Goal: Task Accomplishment & Management: Manage account settings

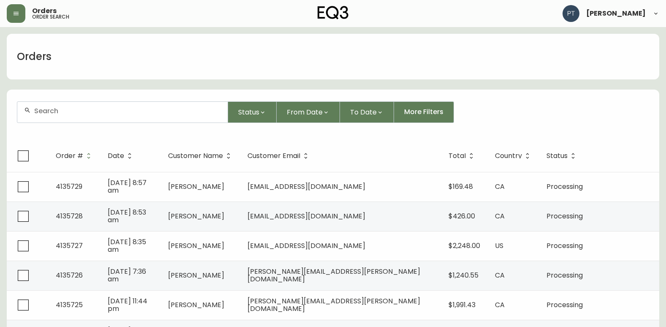
drag, startPoint x: 155, startPoint y: 111, endPoint x: 142, endPoint y: 104, distance: 14.2
click at [156, 110] on input "text" at bounding box center [127, 111] width 187 height 8
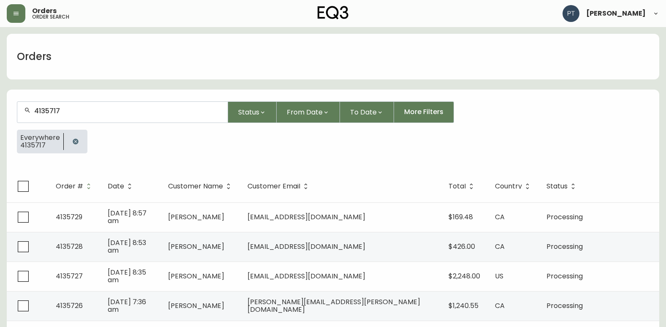
type input "4135717"
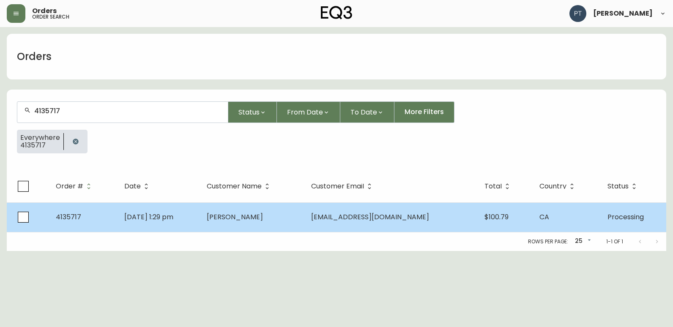
click at [305, 225] on td "[PERSON_NAME]" at bounding box center [252, 217] width 105 height 30
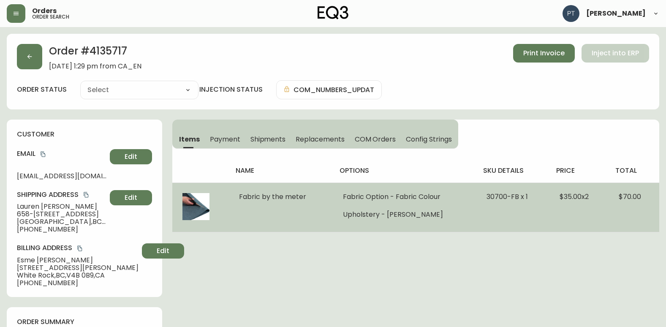
type input "Processing"
select select "PROCESSING"
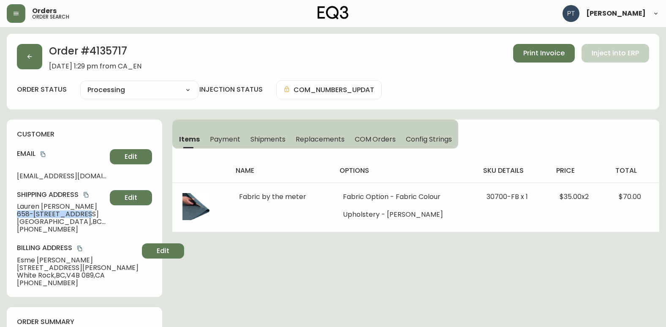
drag, startPoint x: 19, startPoint y: 213, endPoint x: 86, endPoint y: 217, distance: 67.3
click at [86, 217] on span "658-[STREET_ADDRESS]" at bounding box center [62, 214] width 90 height 8
copy span "[STREET_ADDRESS]"
click at [92, 234] on div "customer Email [EMAIL_ADDRESS][DOMAIN_NAME] Edit Shipping Address [PERSON_NAME]…" at bounding box center [85, 208] width 156 height 177
drag, startPoint x: 89, startPoint y: 213, endPoint x: 151, endPoint y: 213, distance: 62.5
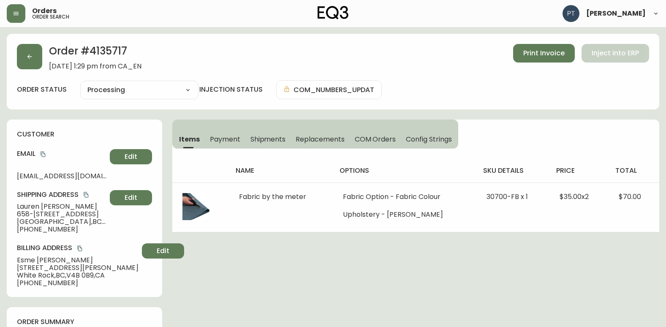
click at [106, 213] on span "658-[STREET_ADDRESS]" at bounding box center [62, 214] width 90 height 8
copy span "Buzzer Code : 6022"
click at [278, 141] on span "Shipments" at bounding box center [268, 139] width 35 height 9
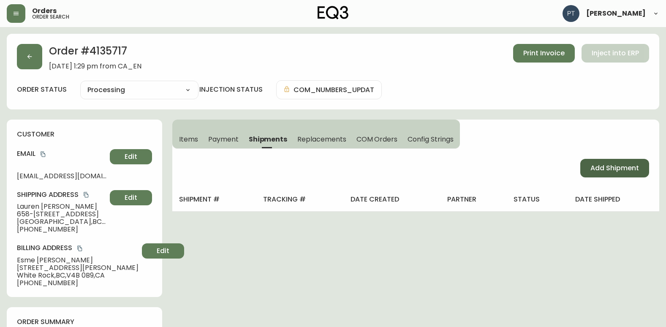
click at [615, 168] on span "Add Shipment" at bounding box center [615, 168] width 49 height 9
select select "PENDING"
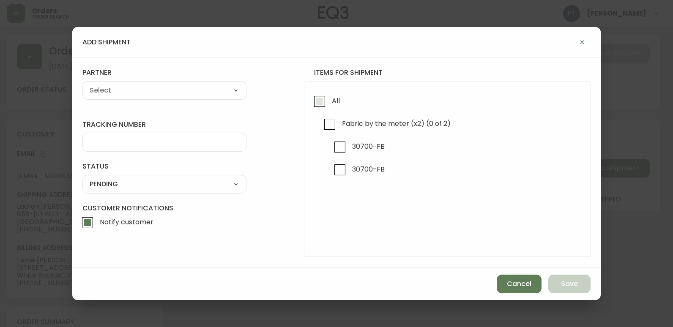
click at [317, 103] on input "All" at bounding box center [319, 101] width 19 height 19
checkbox input "true"
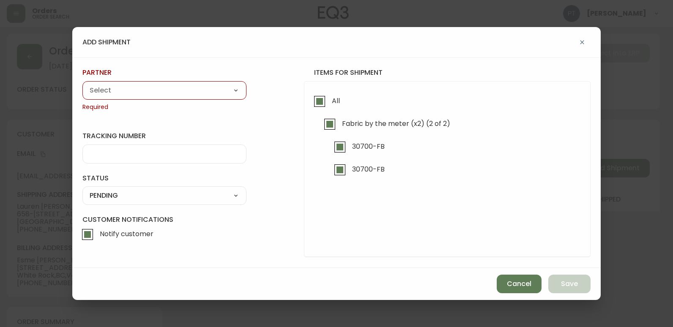
click at [210, 96] on select "A Move to Remember LLC ABF Freight Alero [PERSON_NAME] Canada Post Canpar Expre…" at bounding box center [164, 90] width 164 height 13
select select "cjy0a9taa01x001669l98m63c"
click at [82, 84] on select "A Move to Remember LLC ABF Freight Alero [PERSON_NAME] Canada Post Canpar Expre…" at bounding box center [164, 90] width 164 height 13
type input "FedEx"
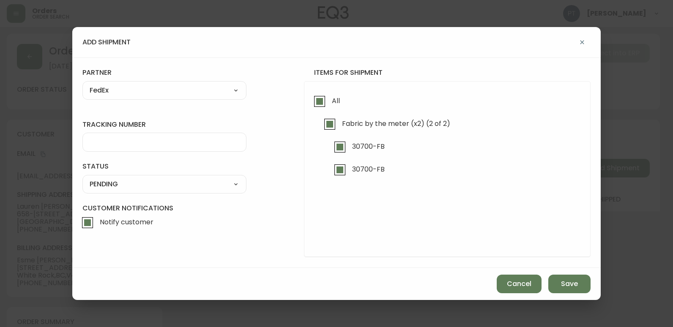
click at [159, 145] on input "tracking number" at bounding box center [165, 142] width 150 height 8
type input "902217263763"
click at [143, 186] on select "SHIPPED PENDING CANCELLED" at bounding box center [164, 184] width 164 height 13
click at [82, 178] on select "SHIPPED PENDING CANCELLED" at bounding box center [164, 184] width 164 height 13
select select "PENDING"
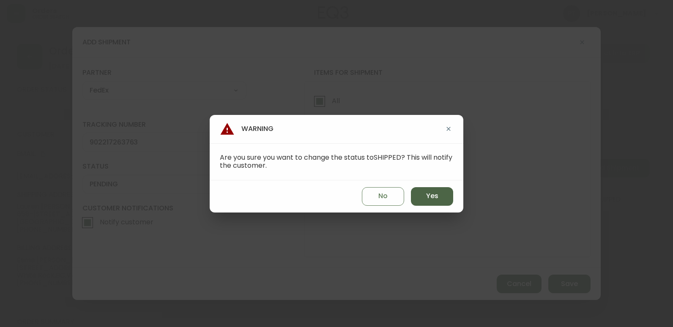
click at [437, 199] on span "Yes" at bounding box center [432, 195] width 12 height 9
type input "SHIPPED"
select select "SHIPPED"
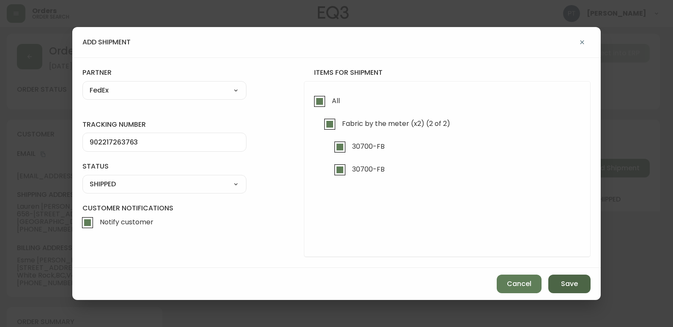
click at [583, 284] on button "Save" at bounding box center [569, 284] width 42 height 19
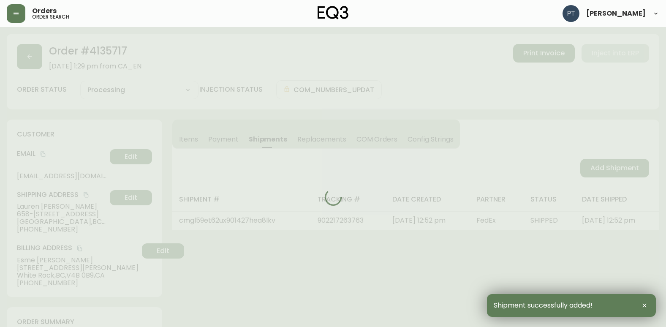
type input "Fully Shipped"
select select "FULLY_SHIPPED"
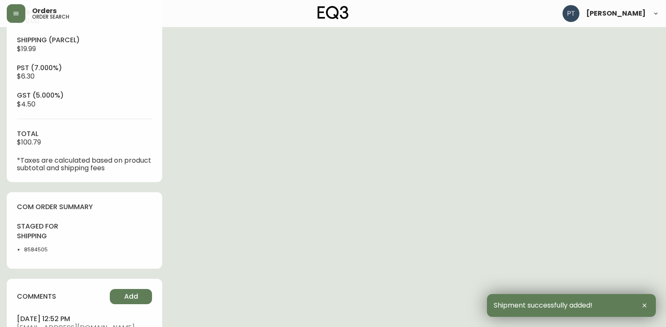
scroll to position [423, 0]
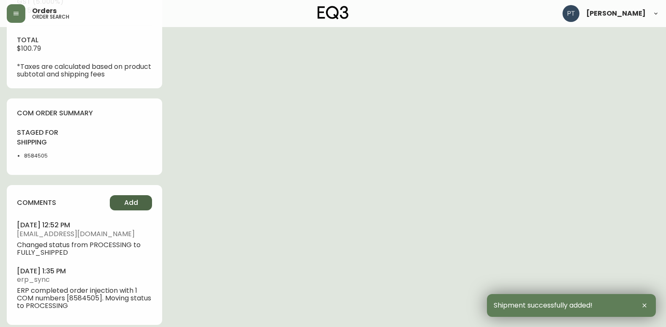
click at [147, 208] on button "Add" at bounding box center [131, 202] width 42 height 15
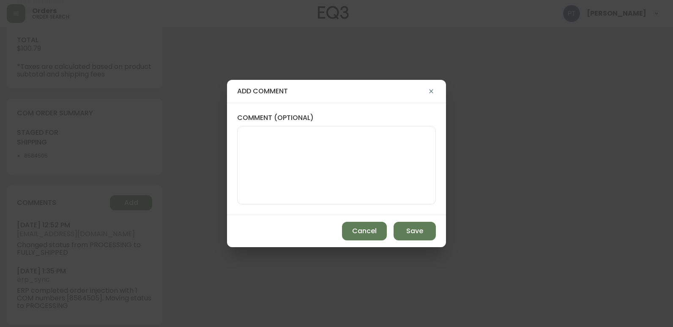
click at [327, 151] on textarea "comment (optional)" at bounding box center [336, 165] width 184 height 68
type textarea "PT"
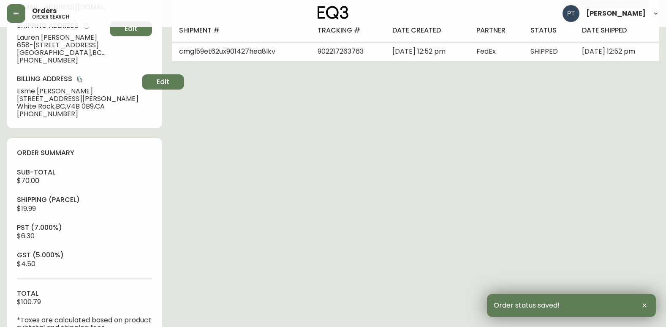
scroll to position [0, 0]
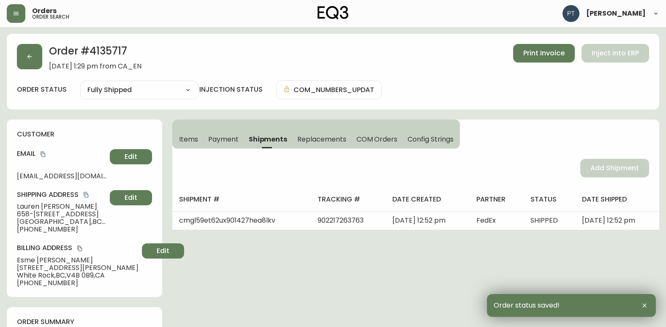
drag, startPoint x: 30, startPoint y: 44, endPoint x: 63, endPoint y: 67, distance: 41.3
click at [36, 50] on div "Order # 4135717 [DATE] 1:29 pm from CA_EN Print Invoice Inject into ERP order s…" at bounding box center [333, 72] width 653 height 76
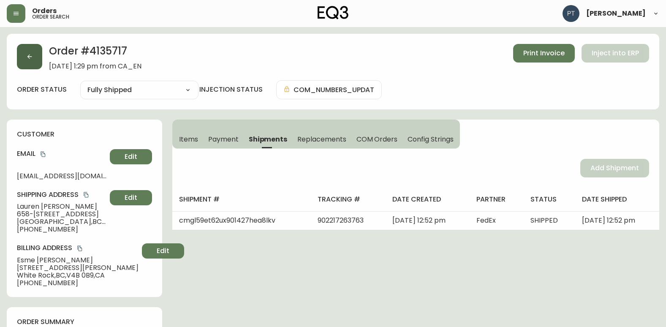
click at [34, 65] on button "button" at bounding box center [29, 56] width 25 height 25
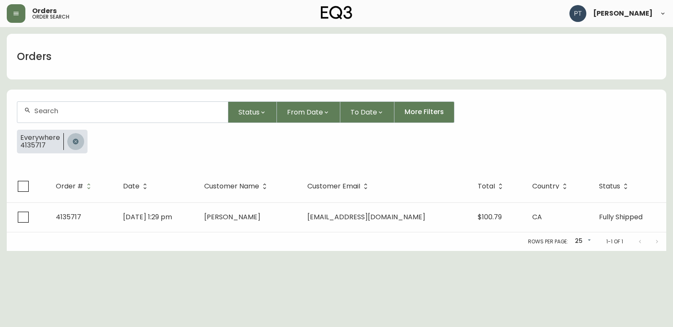
click at [75, 141] on icon "button" at bounding box center [75, 141] width 5 height 5
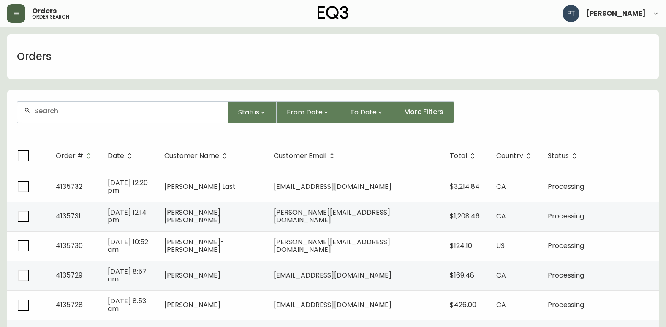
click at [16, 8] on button "button" at bounding box center [16, 13] width 19 height 19
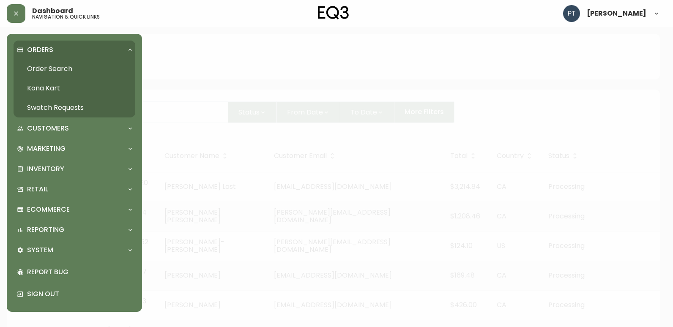
click at [78, 104] on link "Swatch Requests" at bounding box center [75, 107] width 122 height 19
